Goal: Check status

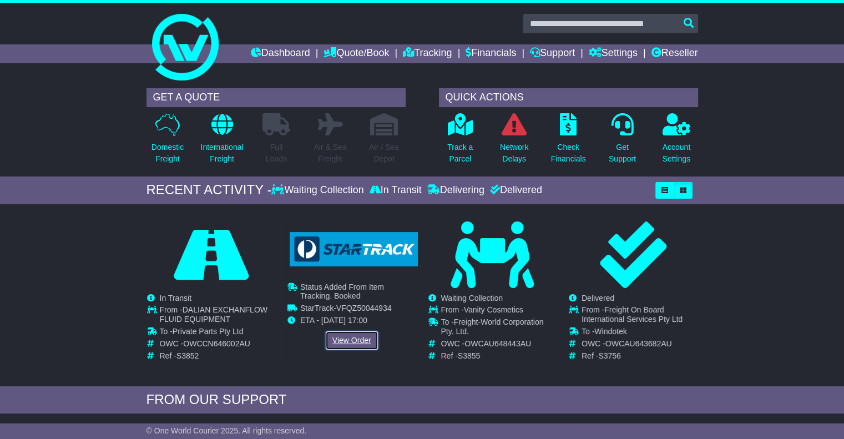
click at [351, 335] on link "View Order" at bounding box center [351, 340] width 53 height 19
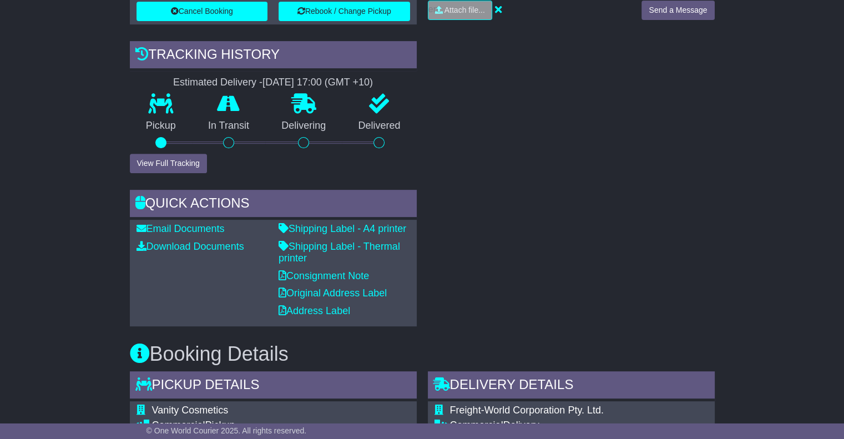
scroll to position [377, 0]
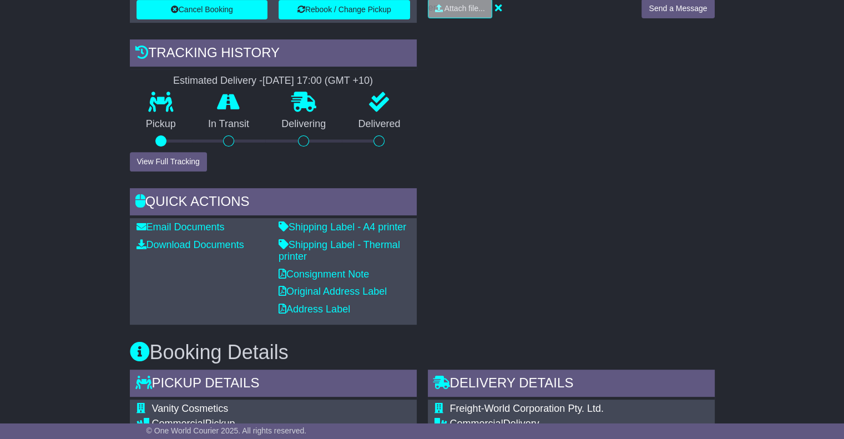
click at [175, 150] on div "Pickup" at bounding box center [161, 122] width 62 height 60
click at [184, 168] on button "View Full Tracking" at bounding box center [168, 161] width 77 height 19
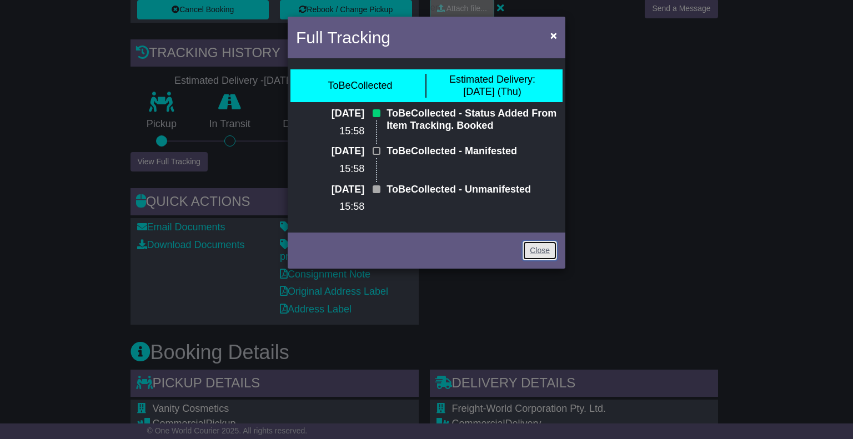
click at [544, 251] on link "Close" at bounding box center [539, 250] width 34 height 19
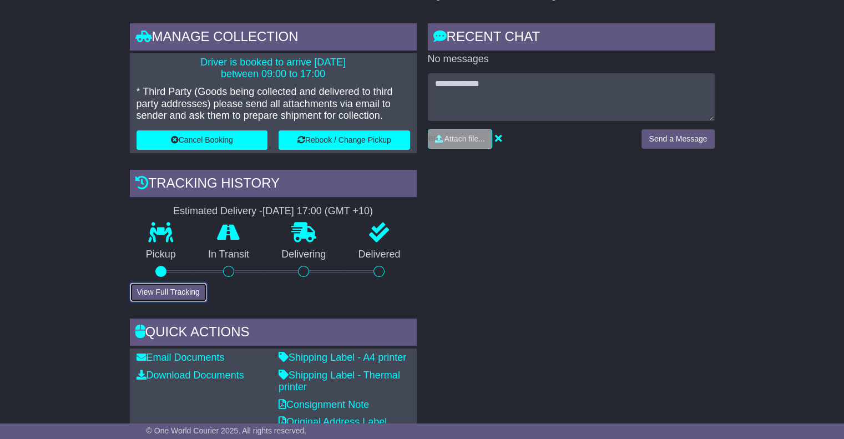
scroll to position [0, 0]
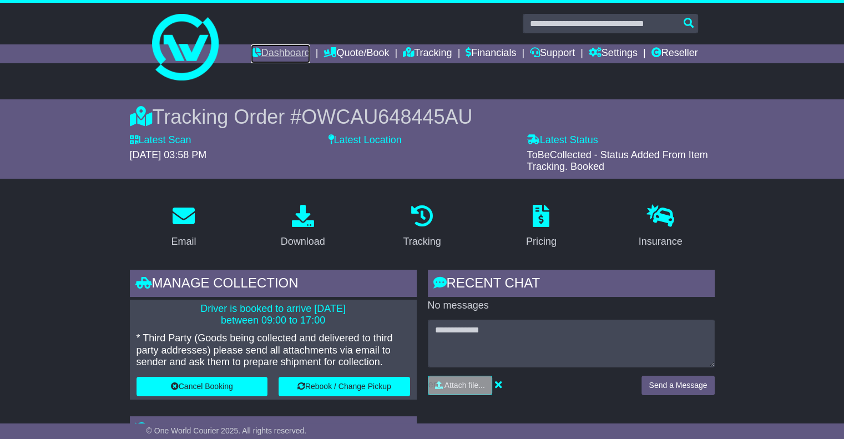
click at [258, 54] on link "Dashboard" at bounding box center [280, 53] width 59 height 19
